Goal: Find specific page/section: Find specific page/section

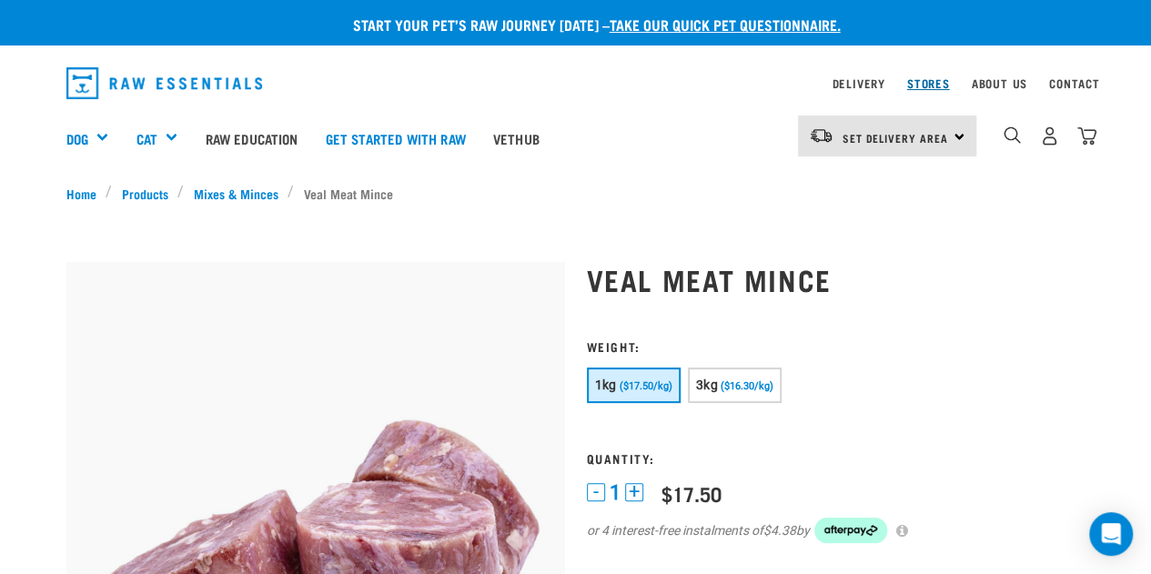
click at [941, 84] on link "Stores" at bounding box center [928, 83] width 43 height 6
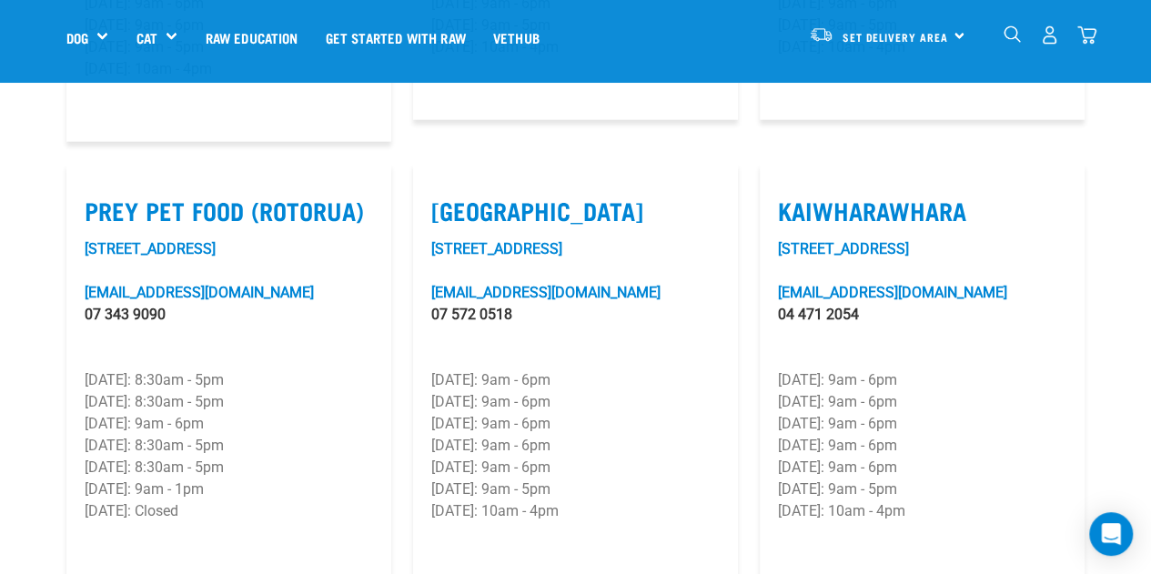
scroll to position [2275, 0]
drag, startPoint x: 779, startPoint y: 182, endPoint x: 838, endPoint y: 443, distance: 267.8
click at [950, 505] on article "Kaiwharawhara Unit 6F, 33 Kaiwharawhara Road kaiwharawhara@rawessentials.co.nz …" at bounding box center [922, 373] width 325 height 421
copy article "Kaiwharawhara Unit 6F, 33 Kaiwharawhara Road kaiwharawhara@rawessentials.co.nz …"
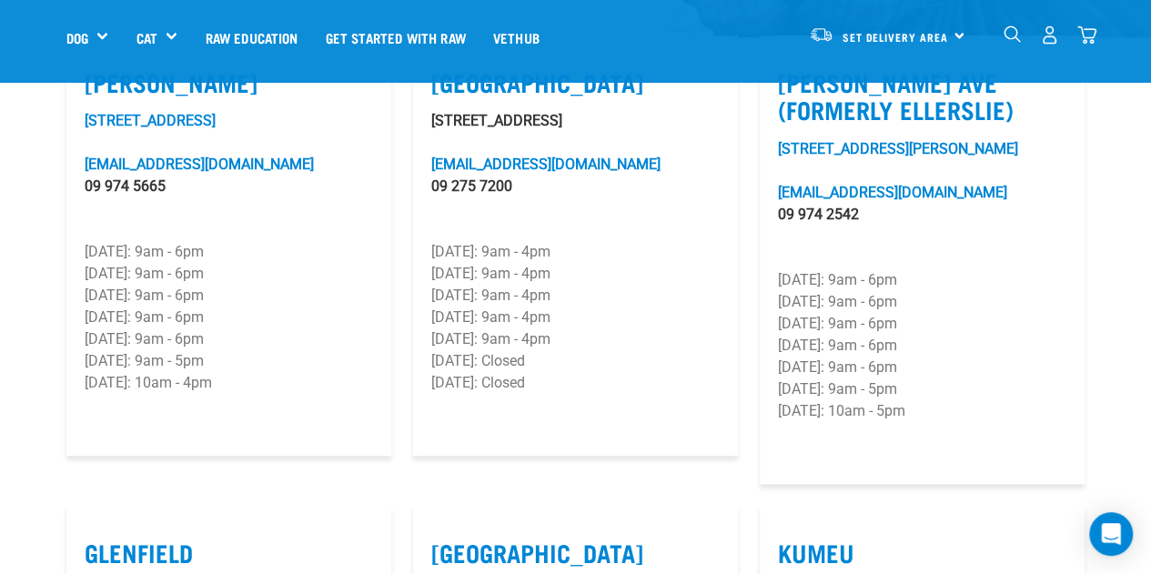
scroll to position [364, 0]
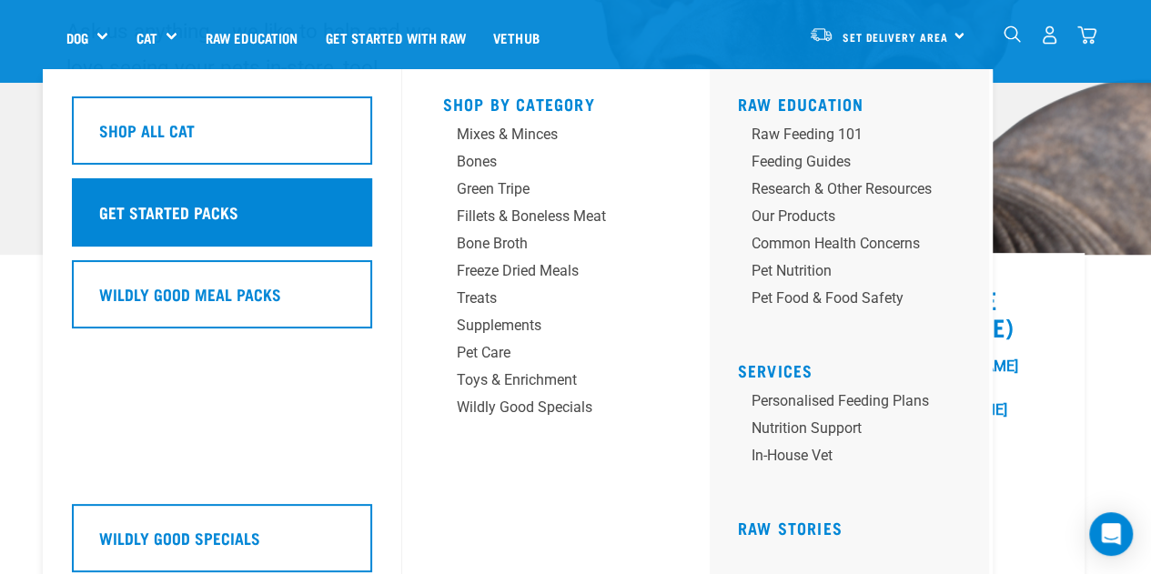
click at [175, 204] on h5 "Get Started Packs" at bounding box center [167, 212] width 139 height 24
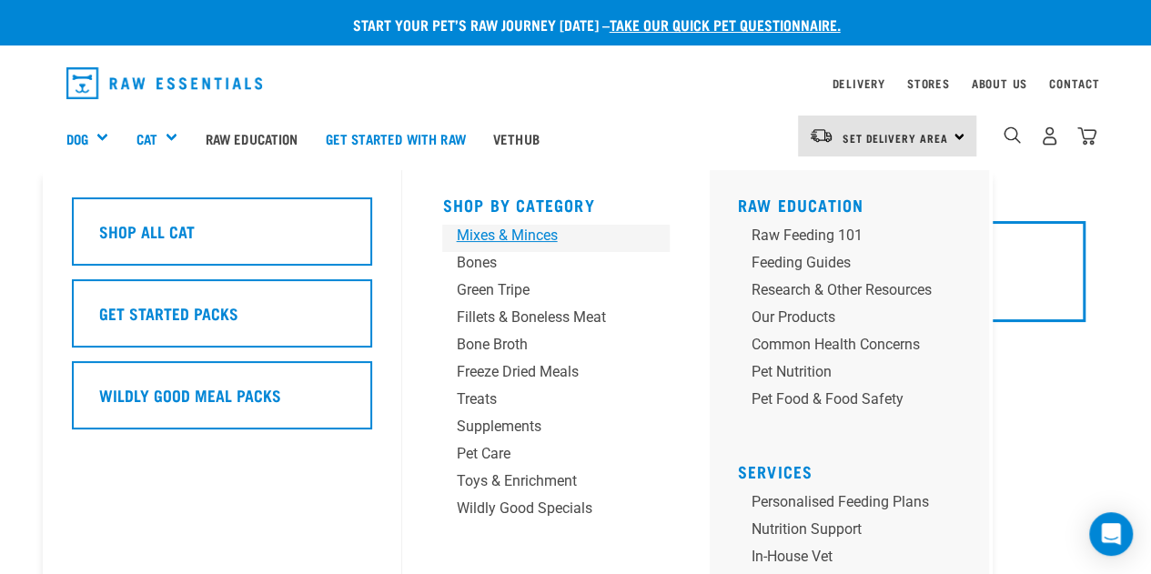
click at [515, 237] on div "Mixes & Minces" at bounding box center [541, 236] width 170 height 22
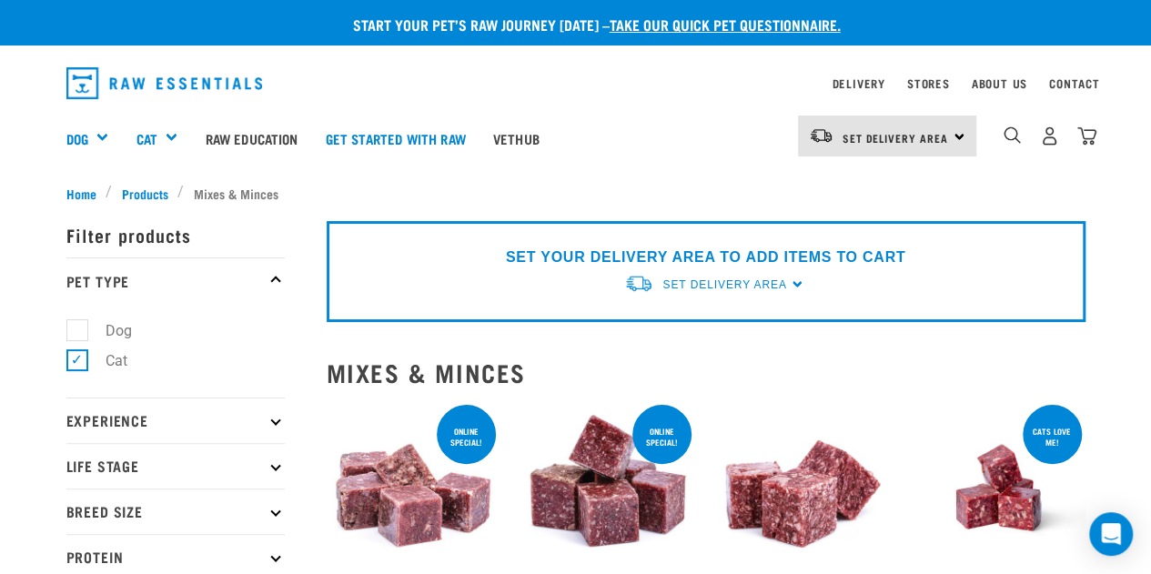
click at [80, 327] on label "Dog" at bounding box center [107, 330] width 63 height 23
click at [78, 327] on input "Dog" at bounding box center [72, 327] width 12 height 12
checkbox input "true"
click at [79, 359] on label "Cat" at bounding box center [105, 360] width 58 height 23
click at [78, 359] on input "Cat" at bounding box center [72, 357] width 12 height 12
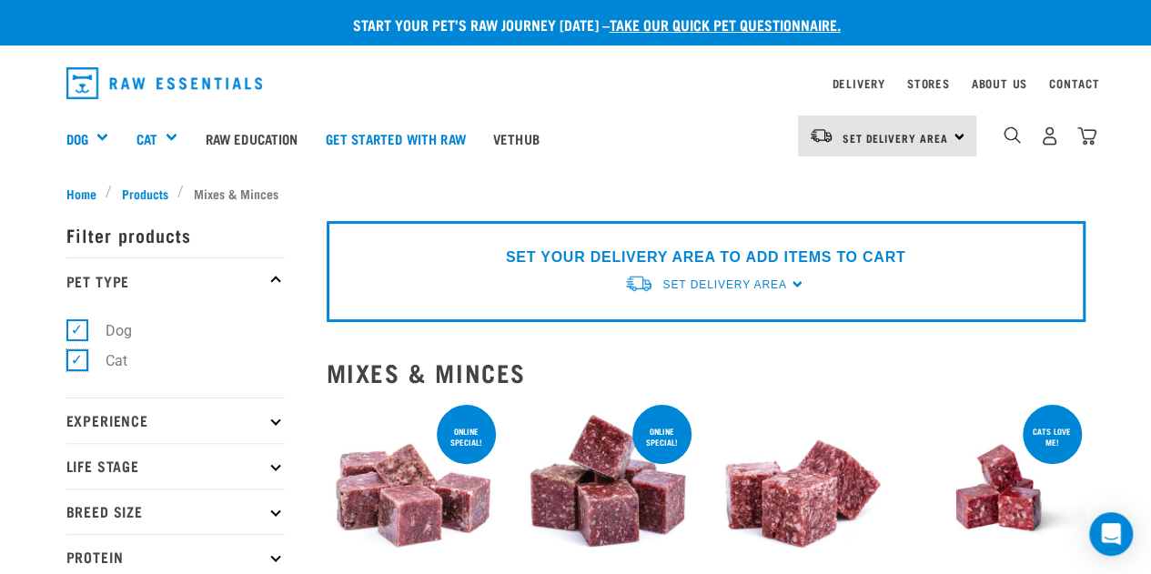
checkbox input "false"
